Goal: Information Seeking & Learning: Learn about a topic

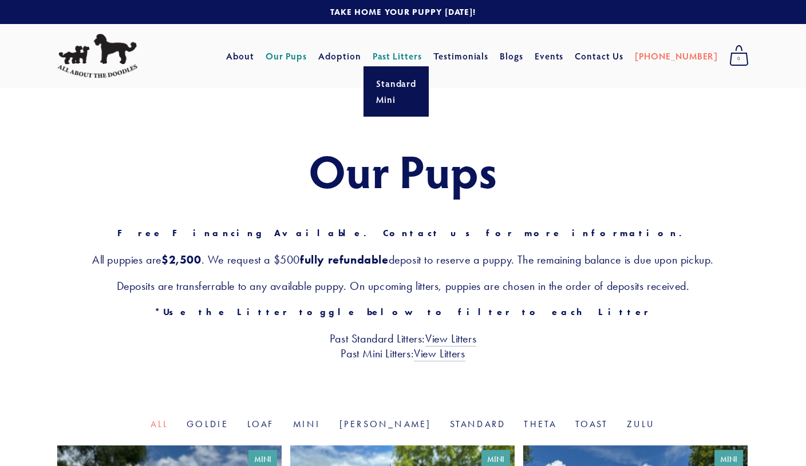
click at [422, 56] on link "Past Litters" at bounding box center [397, 56] width 50 height 12
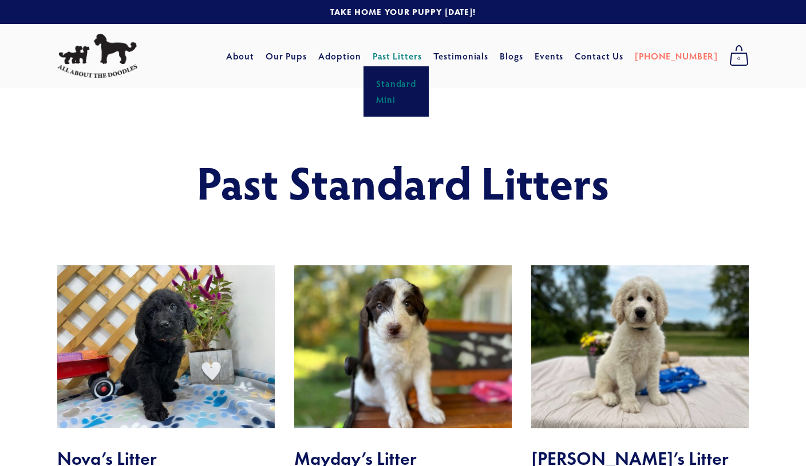
click at [415, 102] on link "Mini" at bounding box center [395, 100] width 47 height 16
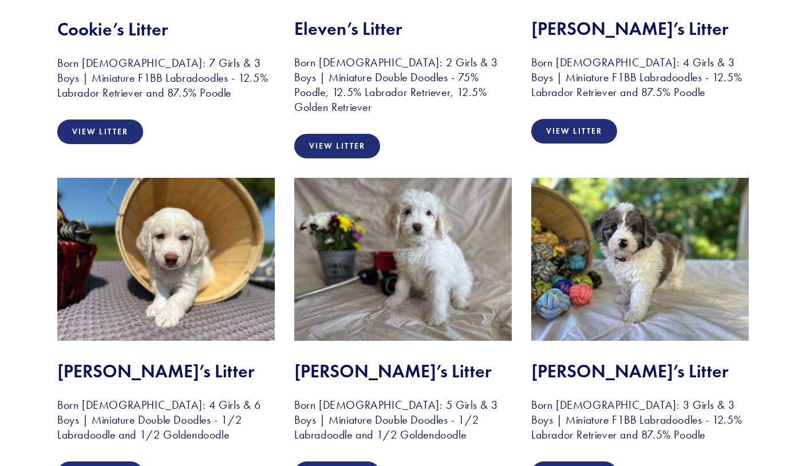
scroll to position [1127, 0]
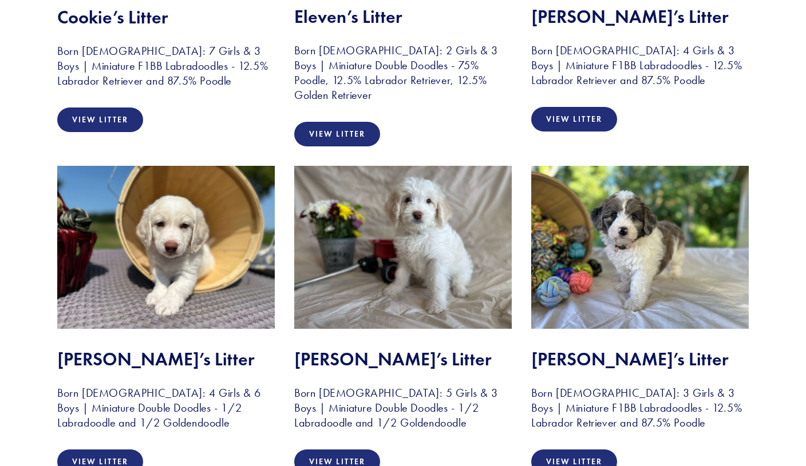
click at [164, 290] on img at bounding box center [165, 247] width 217 height 163
click at [111, 453] on link "View Litter" at bounding box center [100, 462] width 86 height 25
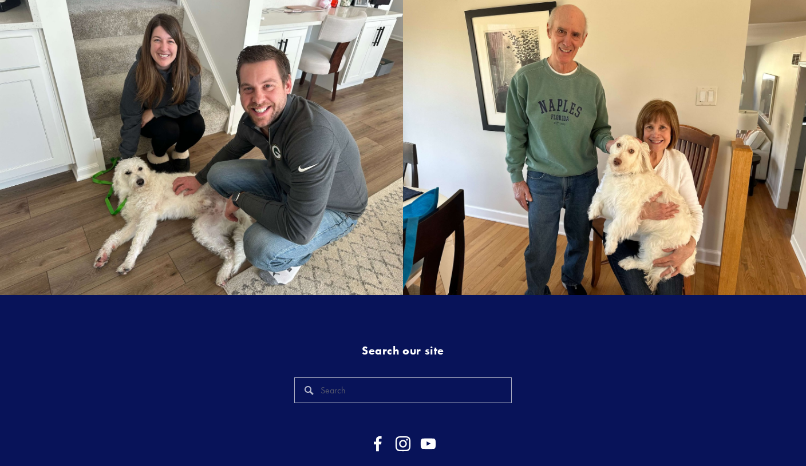
scroll to position [2384, 0]
